Goal: Task Accomplishment & Management: Manage account settings

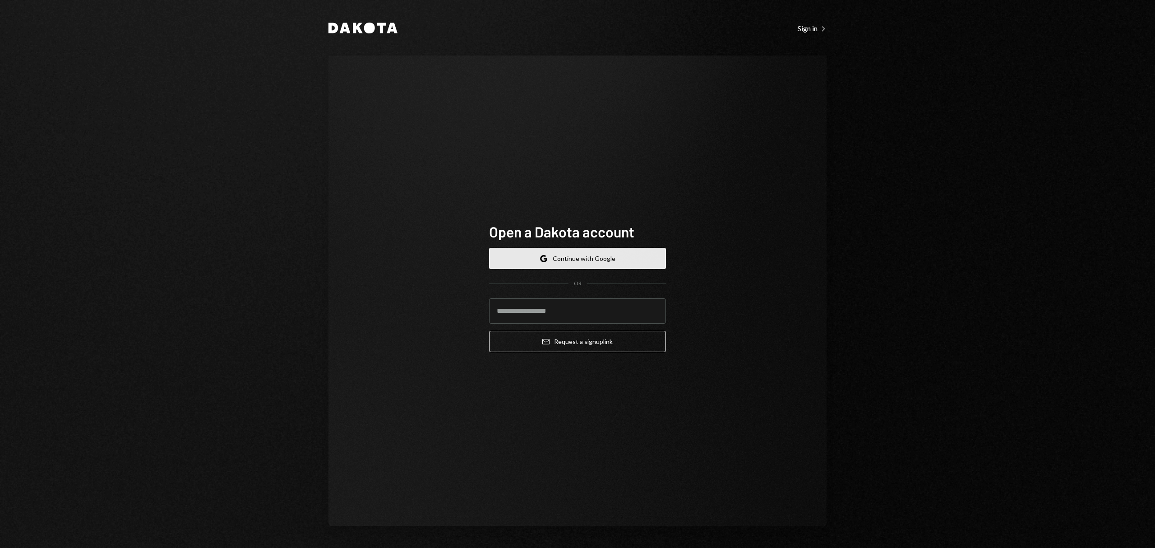
click at [551, 264] on button "Google Continue with Google" at bounding box center [577, 258] width 177 height 21
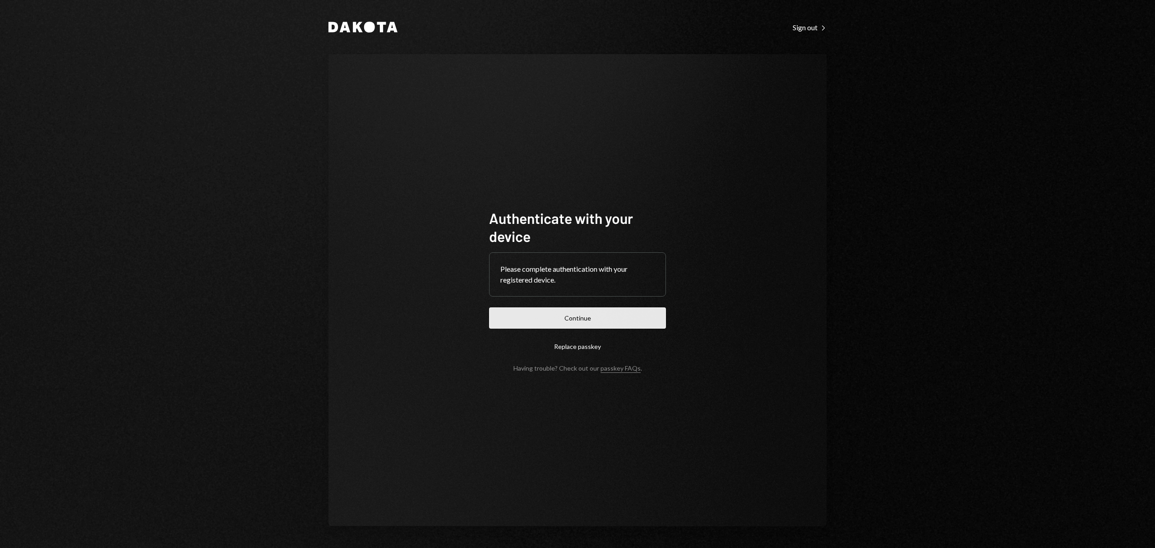
click at [581, 322] on button "Continue" at bounding box center [577, 317] width 177 height 21
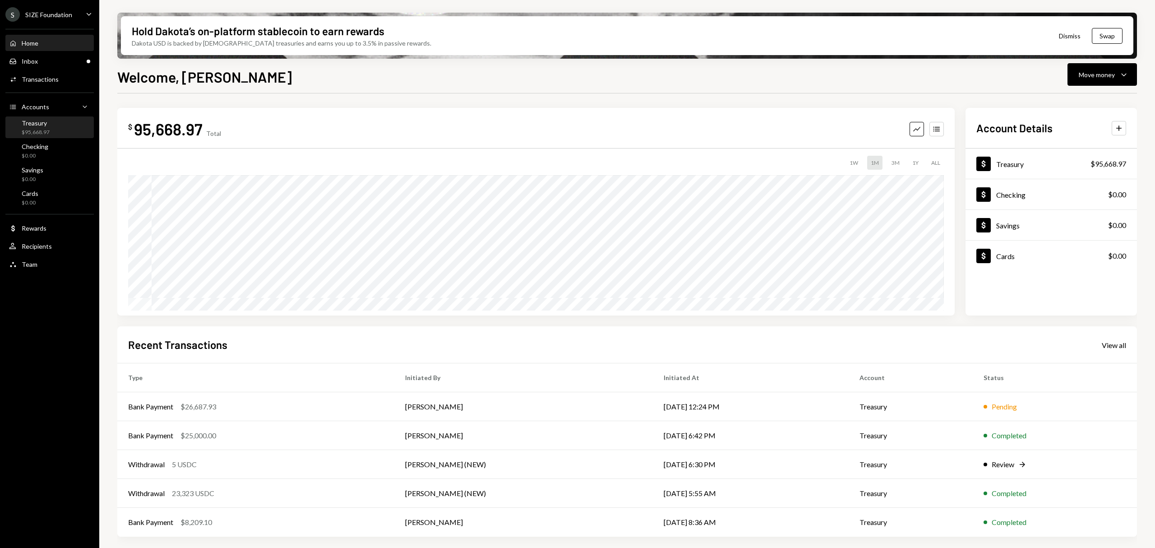
click at [42, 129] on div "$95,668.97" at bounding box center [36, 133] width 28 height 8
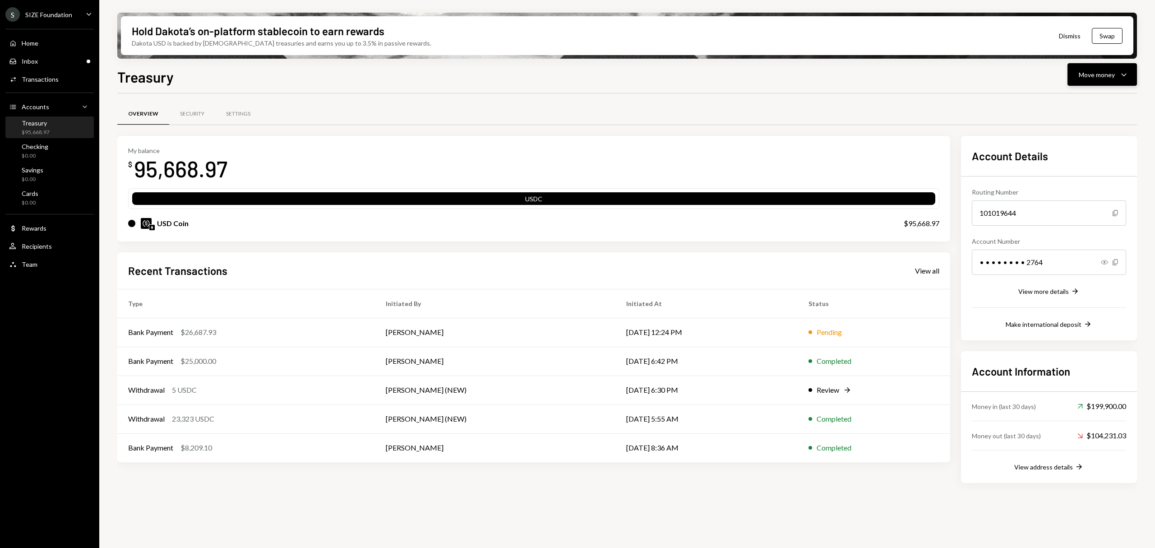
click at [1087, 76] on div "Move money" at bounding box center [1097, 74] width 36 height 9
click at [1080, 100] on div "Send" at bounding box center [1095, 101] width 66 height 9
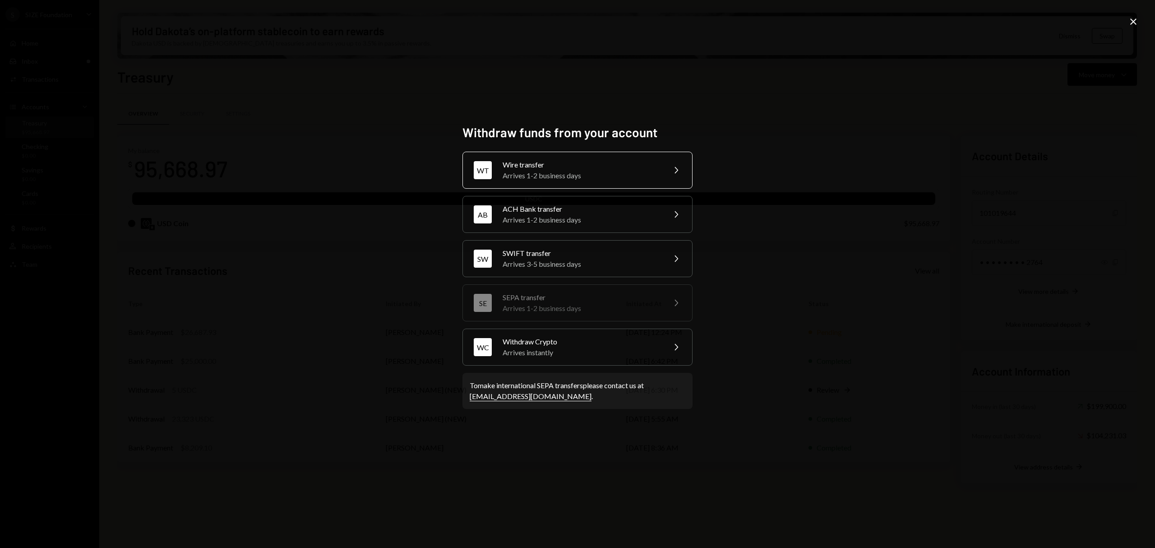
click at [535, 183] on div "WT Wire transfer Arrives 1-2 business days Chevron Right" at bounding box center [578, 170] width 230 height 37
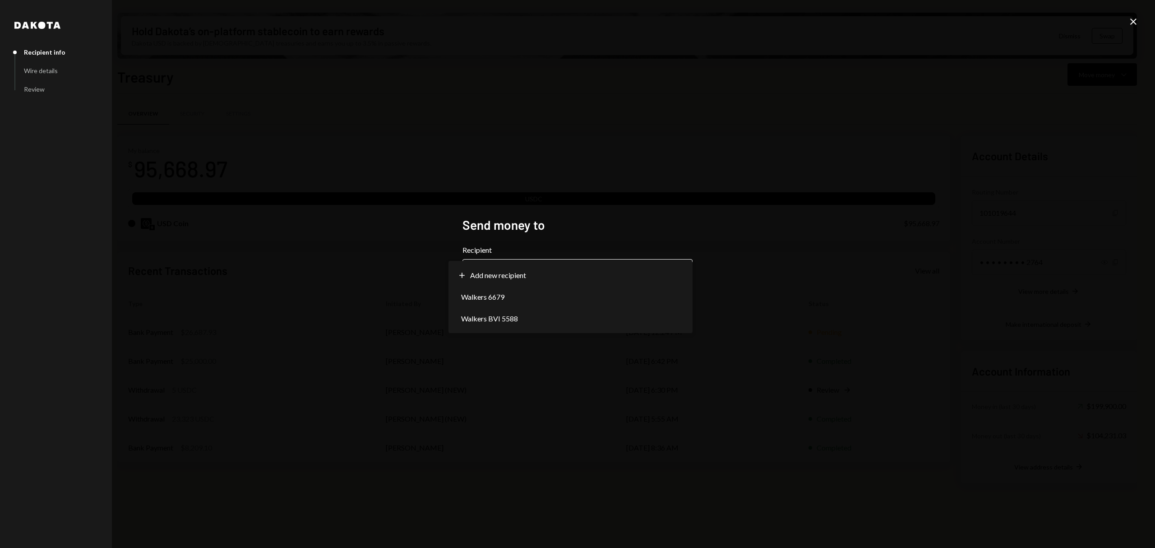
click at [593, 281] on body "S SIZE Foundation Caret Down Home Home Inbox Inbox Activities Transactions Acco…" at bounding box center [577, 274] width 1155 height 548
drag, startPoint x: 578, startPoint y: 277, endPoint x: 694, endPoint y: 222, distance: 128.2
click at [652, 244] on body "S SIZE Foundation Caret Down Home Home Inbox Inbox Activities Transactions Acco…" at bounding box center [577, 274] width 1155 height 548
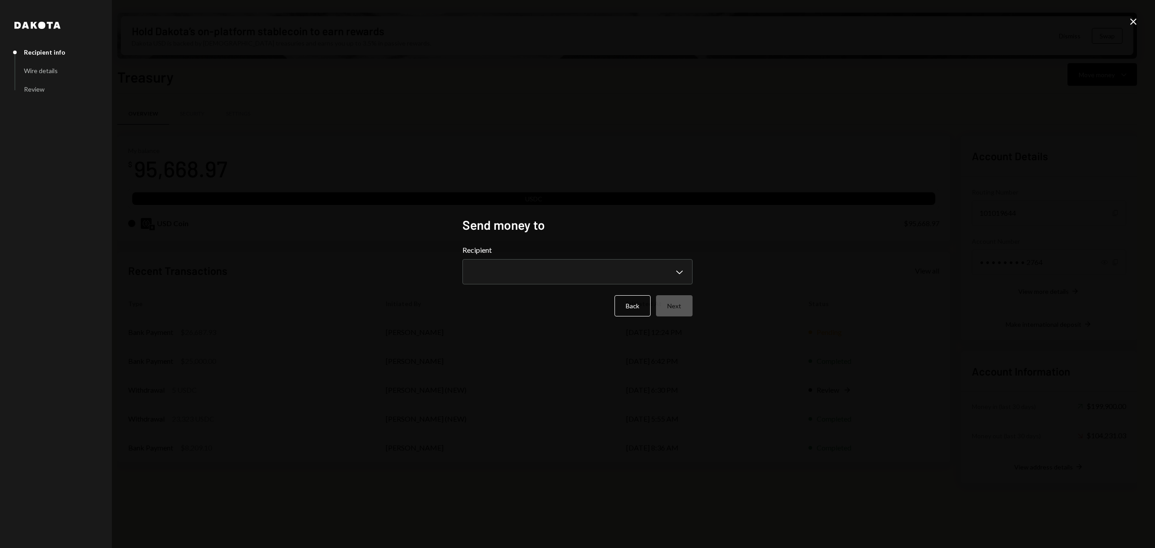
click at [736, 185] on div "**********" at bounding box center [577, 274] width 1155 height 548
click at [636, 298] on button "Back" at bounding box center [633, 305] width 36 height 21
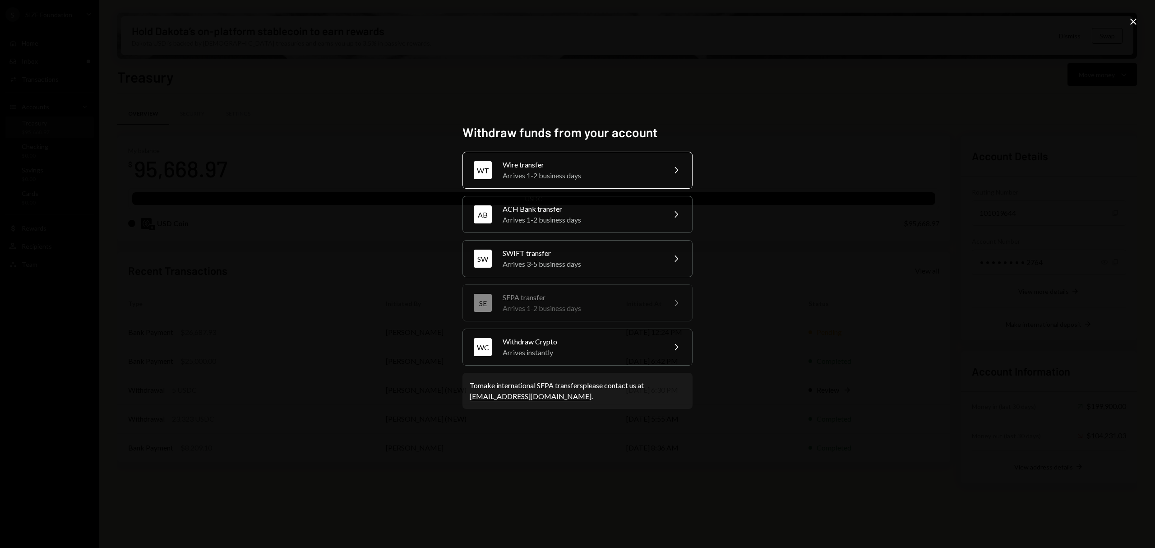
click at [625, 183] on div "WT Wire transfer Arrives 1-2 business days Chevron Right" at bounding box center [578, 170] width 230 height 37
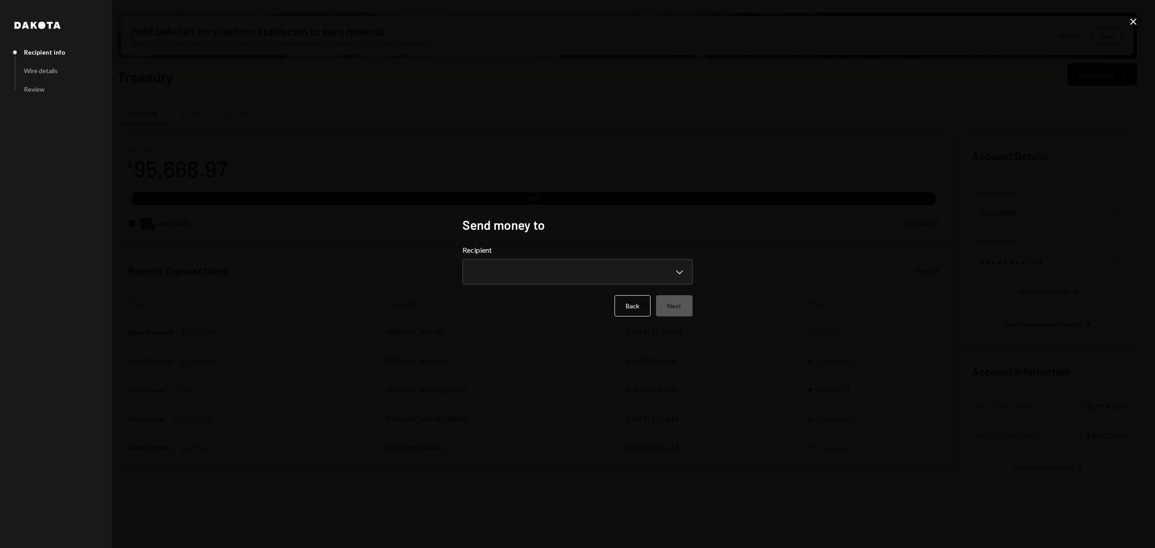
click at [611, 307] on div "Back Next" at bounding box center [578, 305] width 230 height 21
click at [623, 307] on button "Back" at bounding box center [633, 305] width 36 height 21
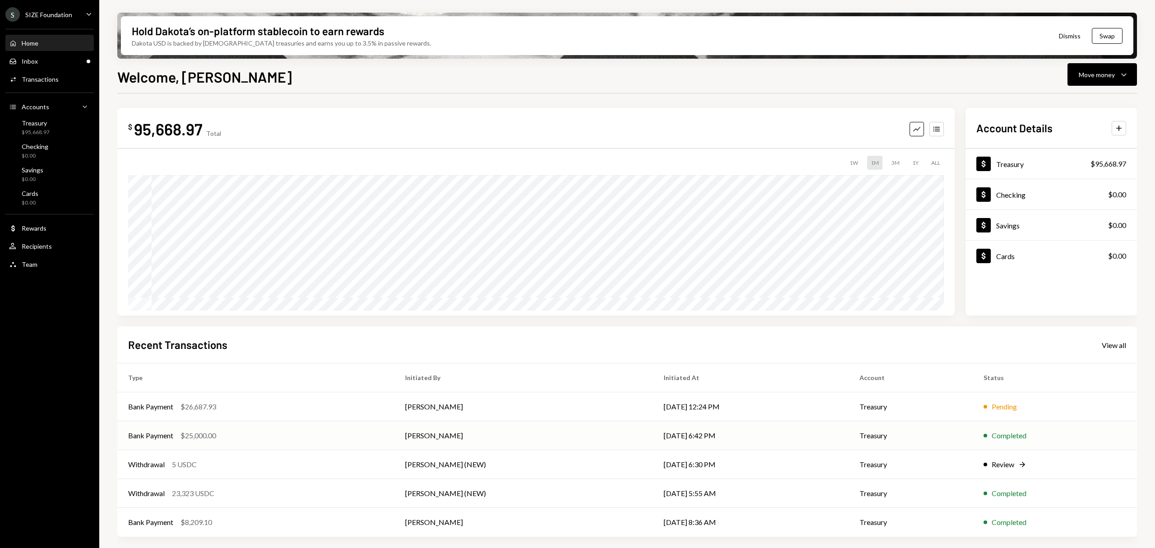
click at [616, 441] on td "Dean Walker" at bounding box center [523, 435] width 259 height 29
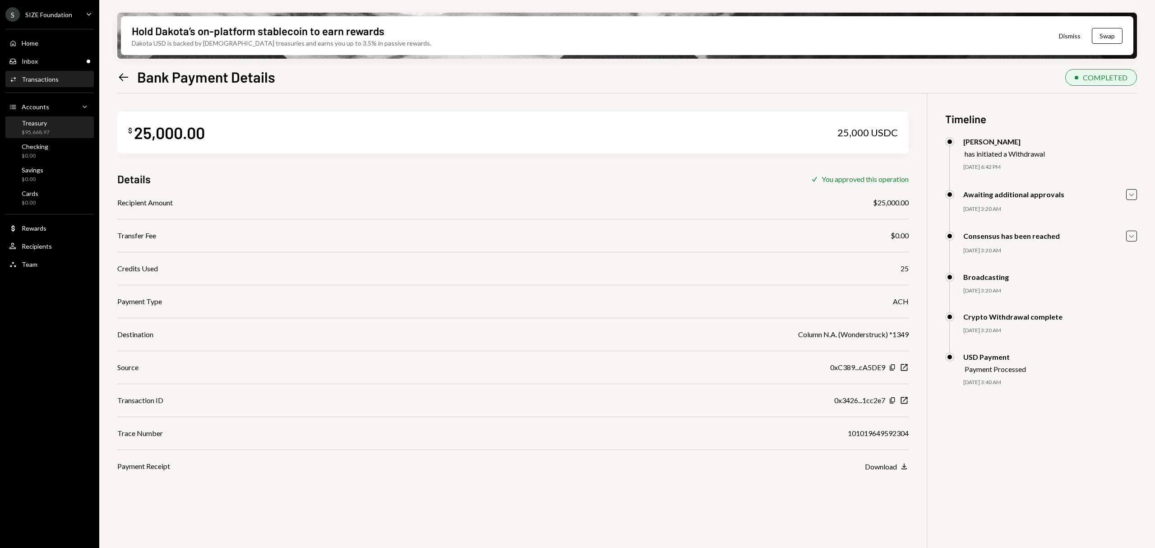
click at [39, 132] on div "$95,668.97" at bounding box center [36, 133] width 28 height 8
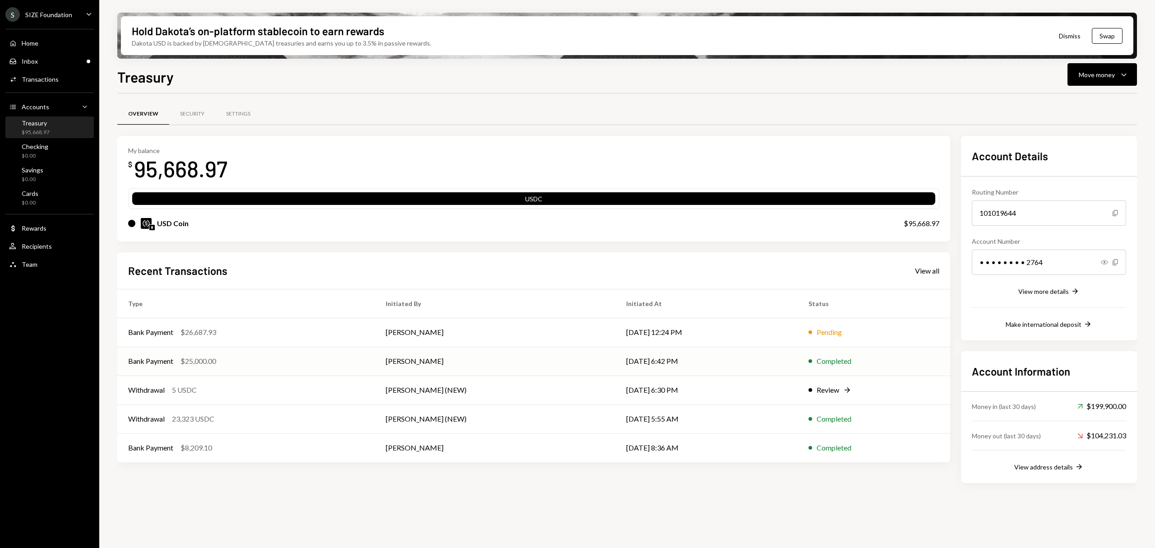
click at [588, 363] on td "Dean Walker" at bounding box center [495, 361] width 241 height 29
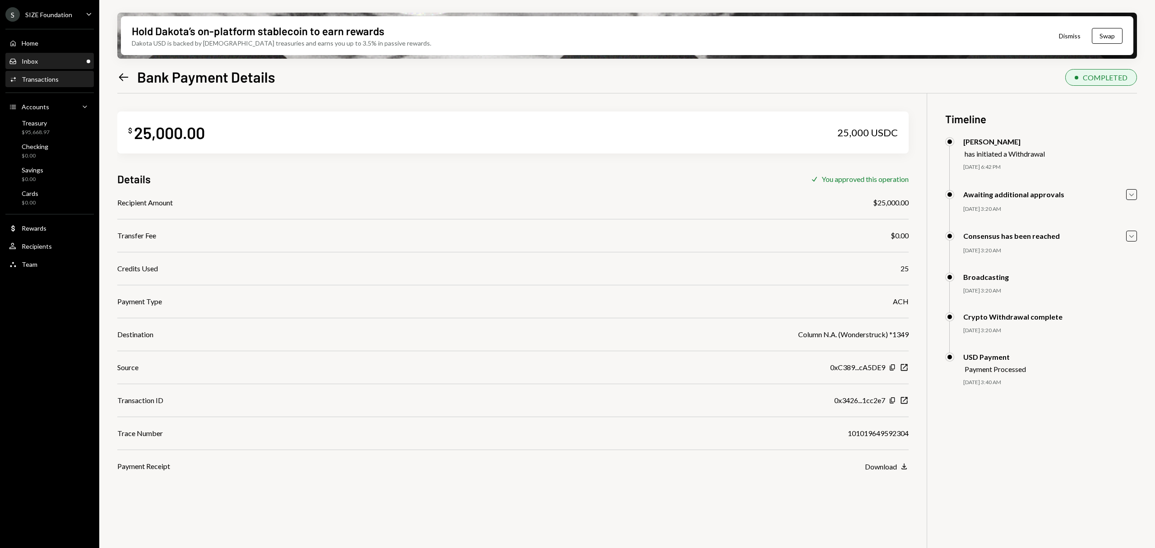
click at [60, 62] on div "Inbox Inbox" at bounding box center [49, 61] width 81 height 8
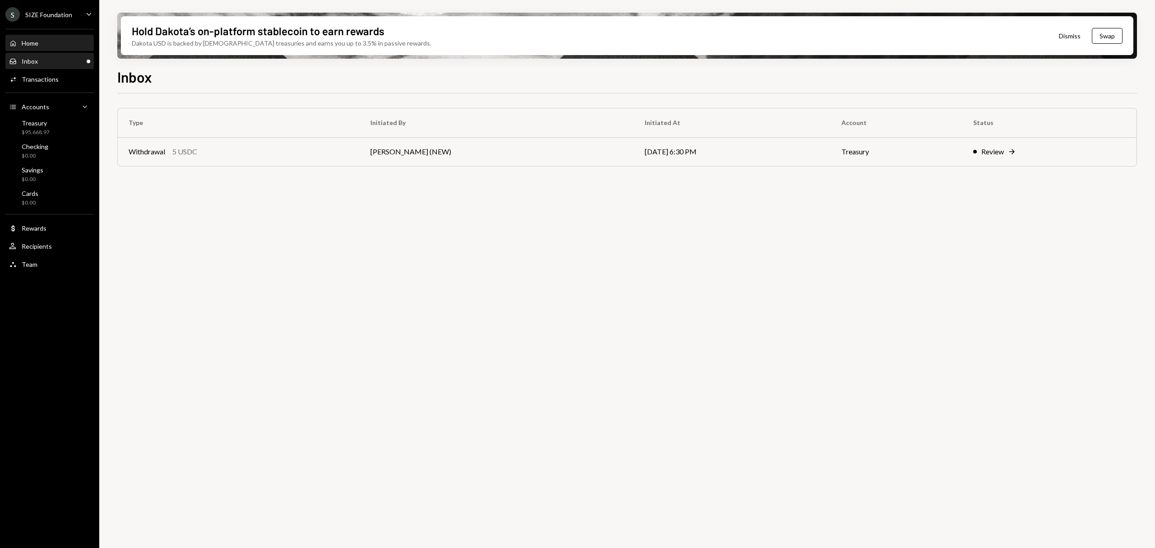
click at [63, 35] on link "Home Home" at bounding box center [49, 43] width 88 height 16
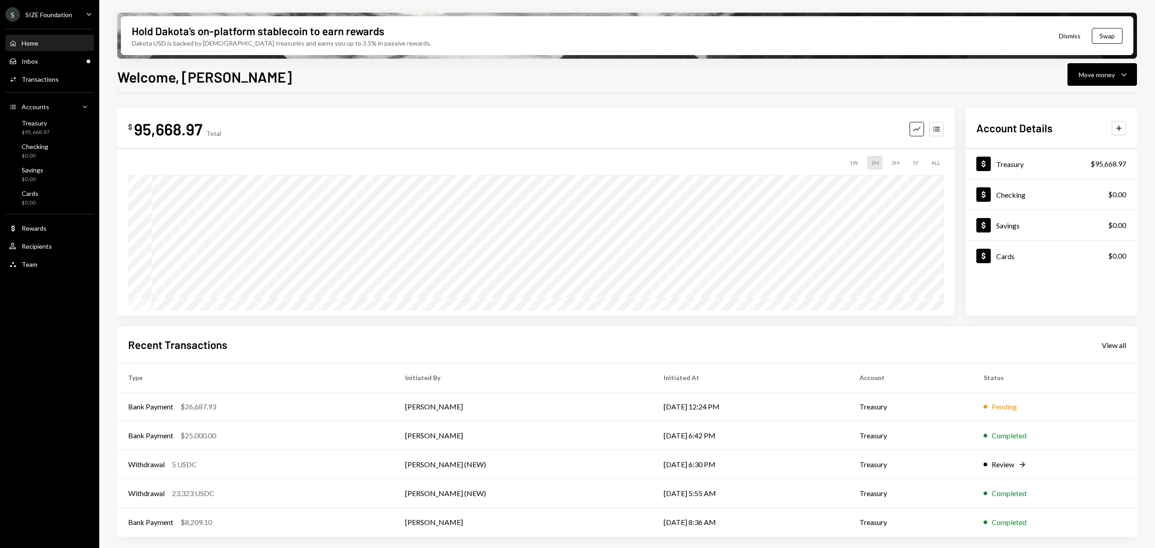
click at [53, 42] on div "Home Home" at bounding box center [49, 43] width 81 height 8
